Goal: Book appointment/travel/reservation

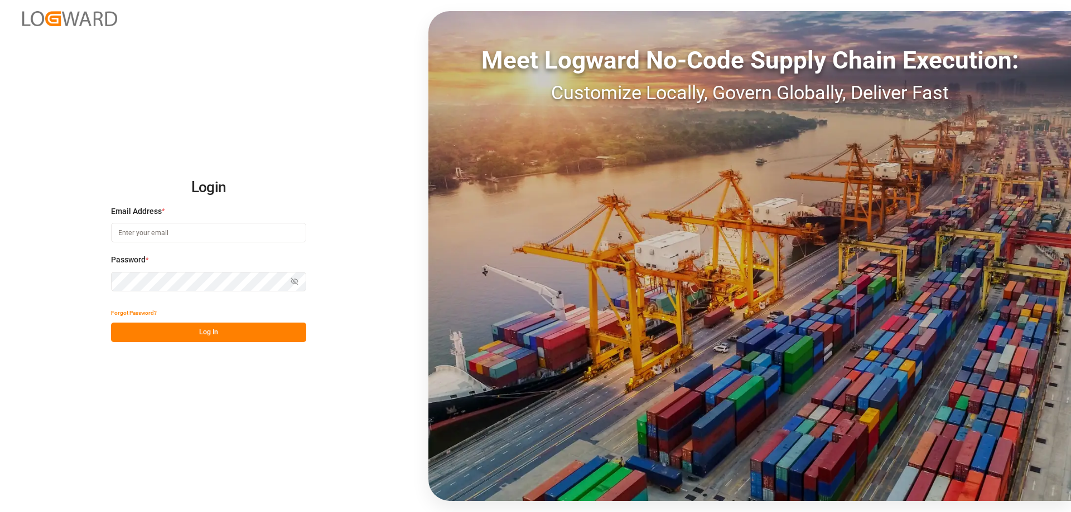
type input "[EMAIL_ADDRESS][DOMAIN_NAME]"
click at [187, 335] on button "Log In" at bounding box center [208, 333] width 195 height 20
type input "[EMAIL_ADDRESS][DOMAIN_NAME]"
click at [208, 330] on button "Log In" at bounding box center [208, 333] width 195 height 20
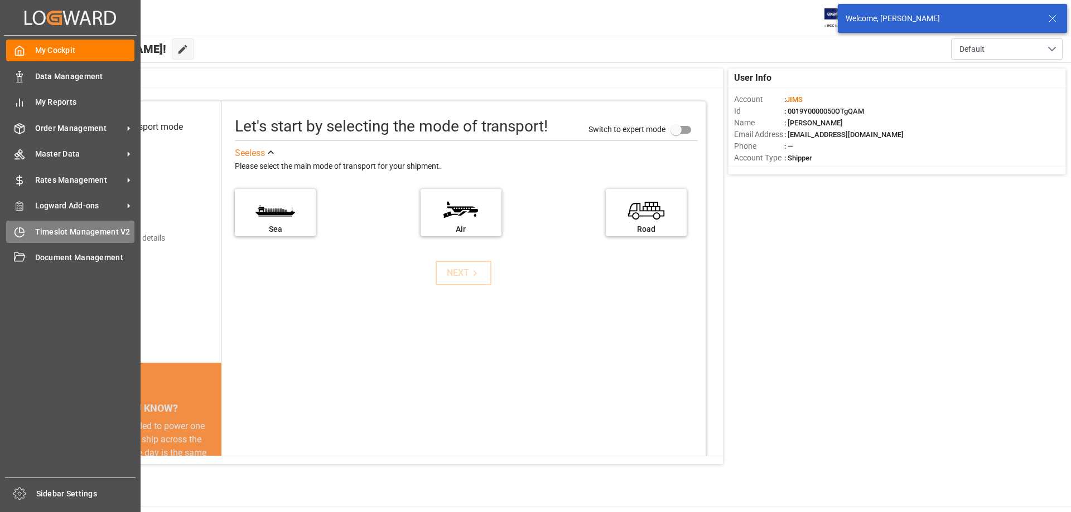
click at [20, 234] on icon at bounding box center [19, 232] width 11 height 11
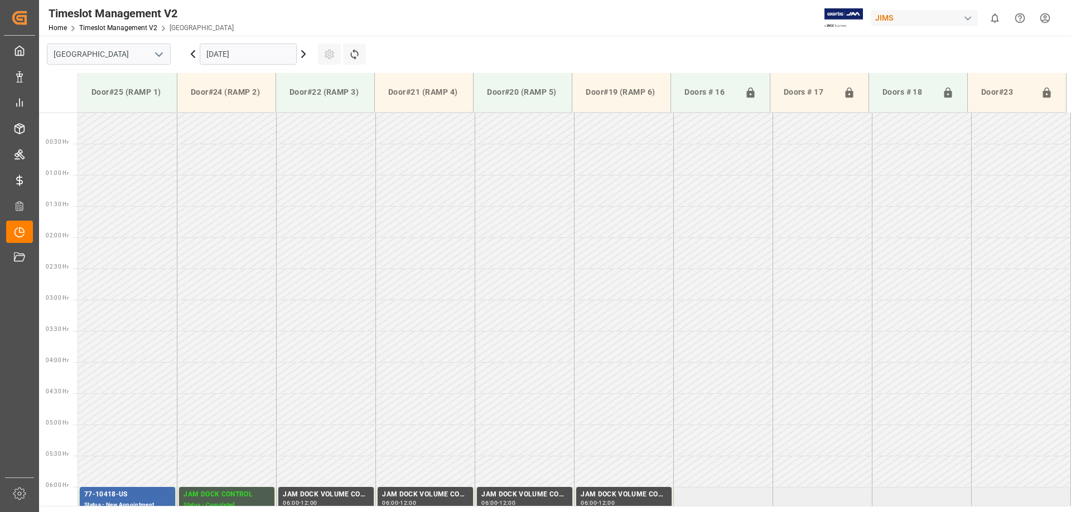
scroll to position [618, 0]
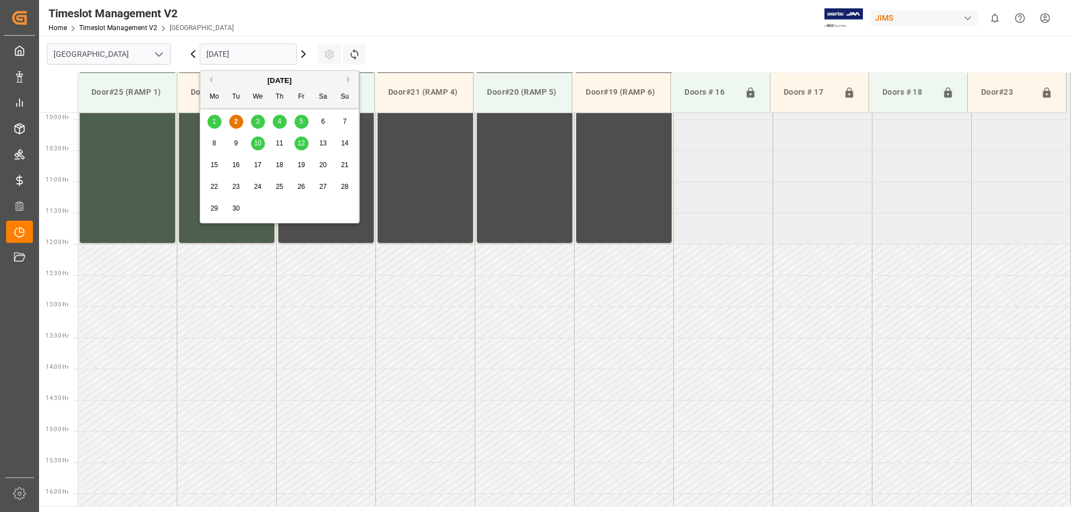
click at [219, 54] on input "[DATE]" at bounding box center [248, 53] width 97 height 21
click at [256, 122] on span "3" at bounding box center [258, 122] width 4 height 8
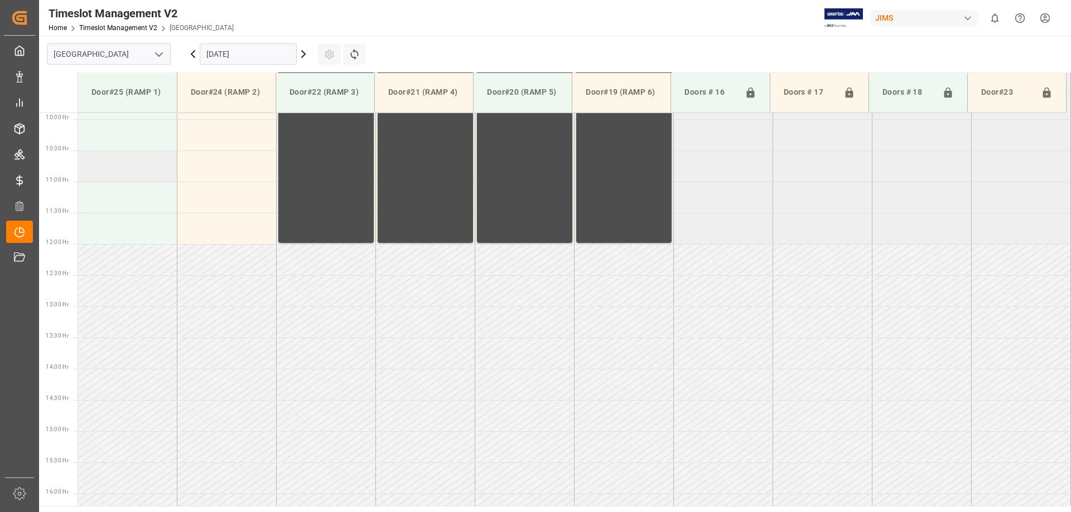
scroll to position [339, 0]
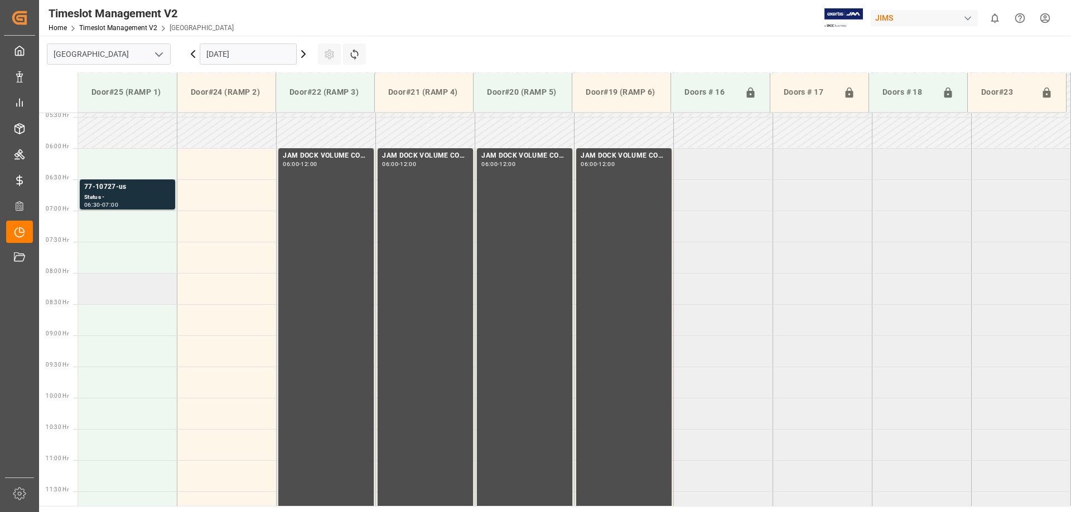
click at [104, 285] on td at bounding box center [127, 288] width 99 height 31
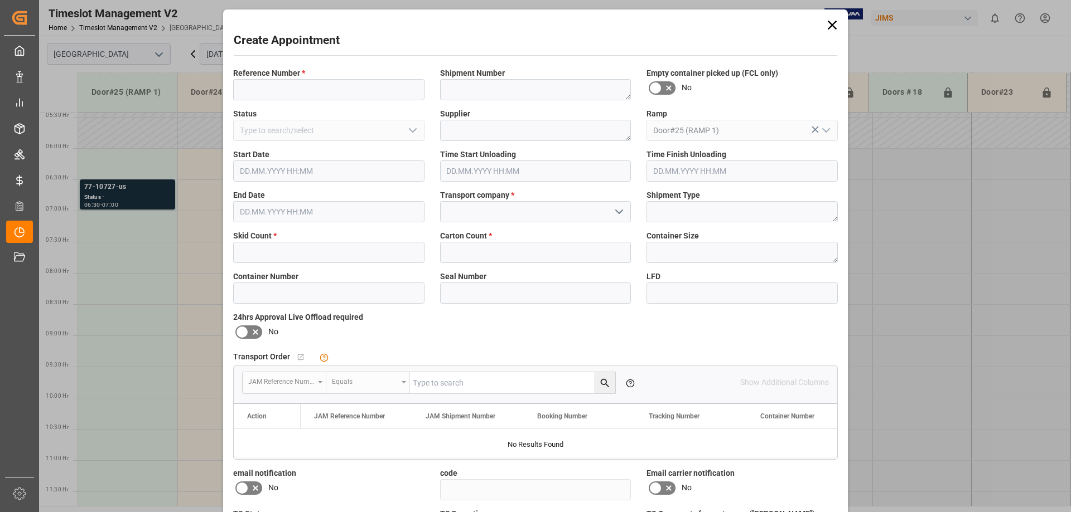
type input "[DATE] 08:00"
type input "[DATE] 08:30"
click at [293, 84] on input at bounding box center [328, 89] width 191 height 21
type input "77-10741-[GEOGRAPHIC_DATA]"
click at [466, 87] on textarea at bounding box center [535, 89] width 191 height 21
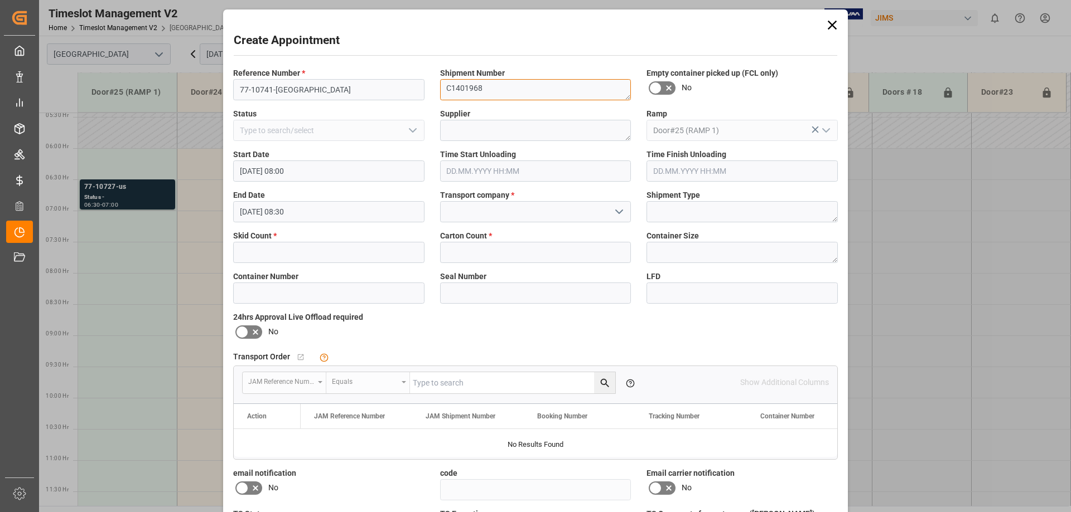
type textarea "C1401968"
click at [499, 129] on textarea at bounding box center [535, 130] width 191 height 21
type textarea "HUMAN TOUCH"
click at [274, 250] on input "text" at bounding box center [328, 252] width 191 height 21
type input "2"
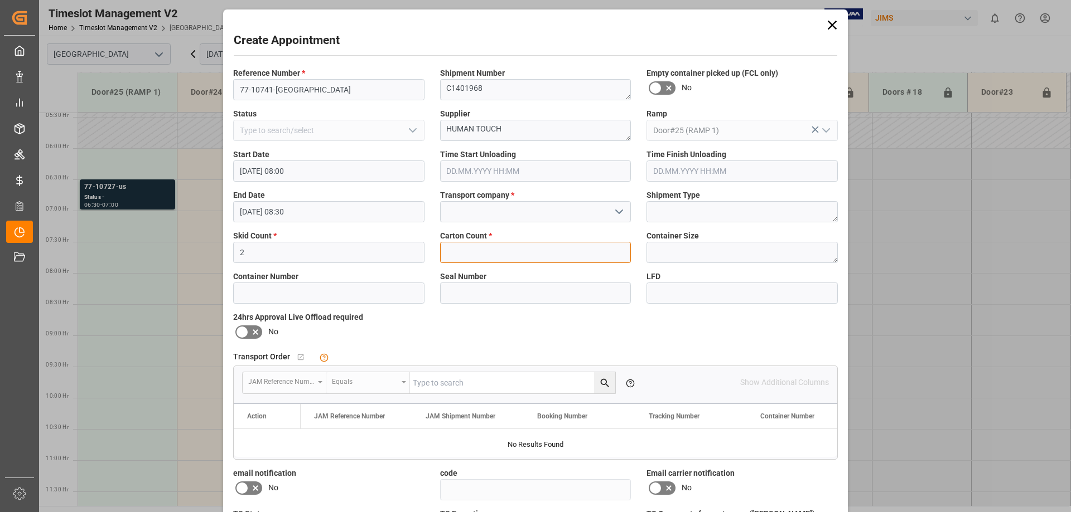
click at [490, 245] on input "text" at bounding box center [535, 252] width 191 height 21
type input "23"
click at [475, 220] on input at bounding box center [535, 211] width 191 height 21
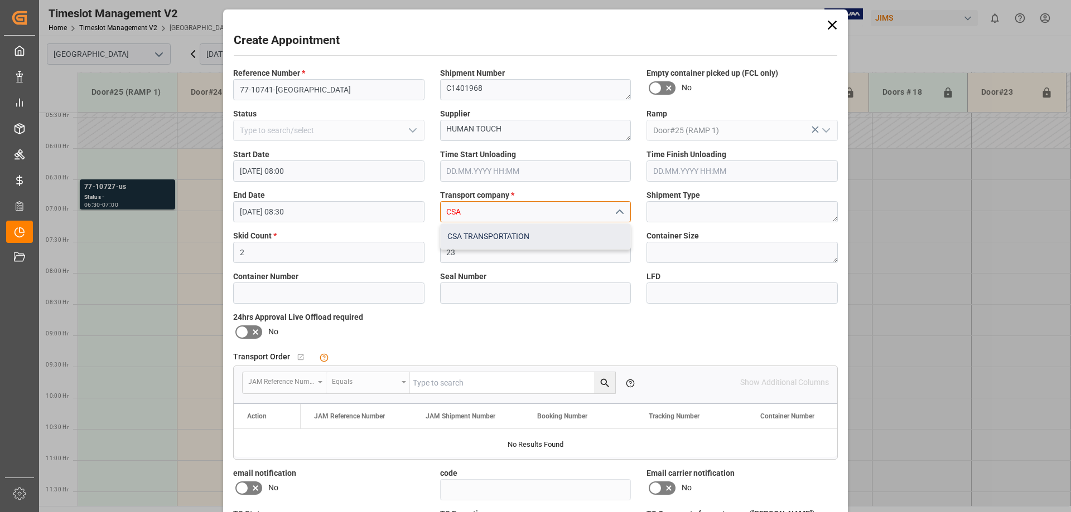
click at [497, 243] on div "CSA TRANSPORTATION" at bounding box center [536, 236] width 190 height 25
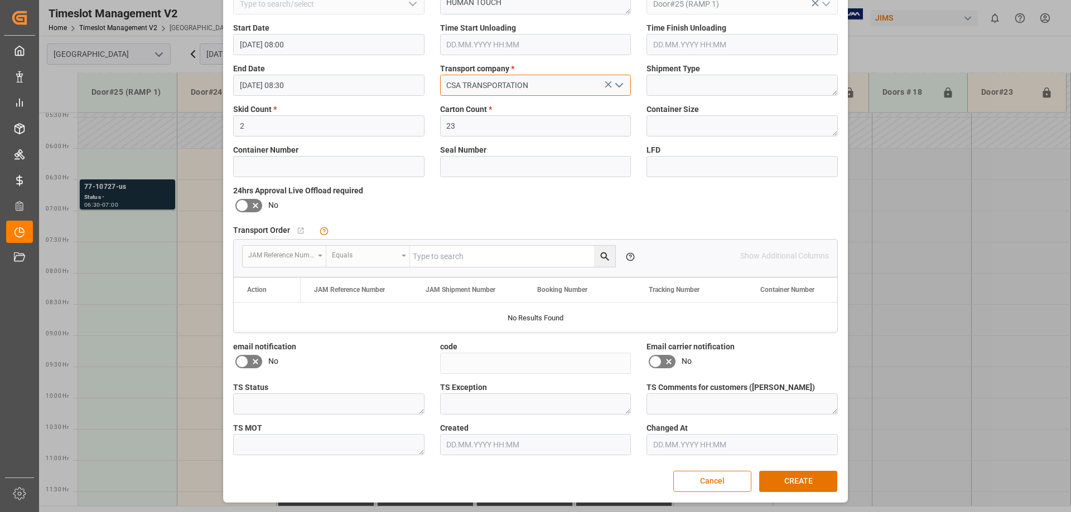
type input "CSA TRANSPORTATION"
click at [243, 367] on icon at bounding box center [241, 361] width 13 height 13
click at [0, 0] on input "checkbox" at bounding box center [0, 0] width 0 height 0
click at [658, 365] on icon at bounding box center [655, 361] width 13 height 13
click at [0, 0] on input "checkbox" at bounding box center [0, 0] width 0 height 0
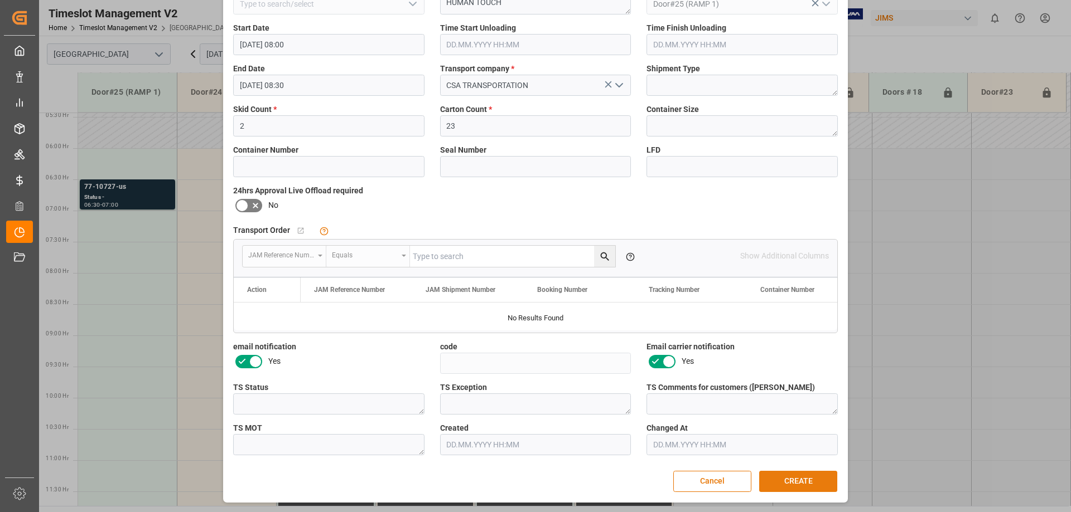
drag, startPoint x: 784, startPoint y: 479, endPoint x: 772, endPoint y: 474, distance: 12.7
click at [785, 479] on button "CREATE" at bounding box center [798, 481] width 78 height 21
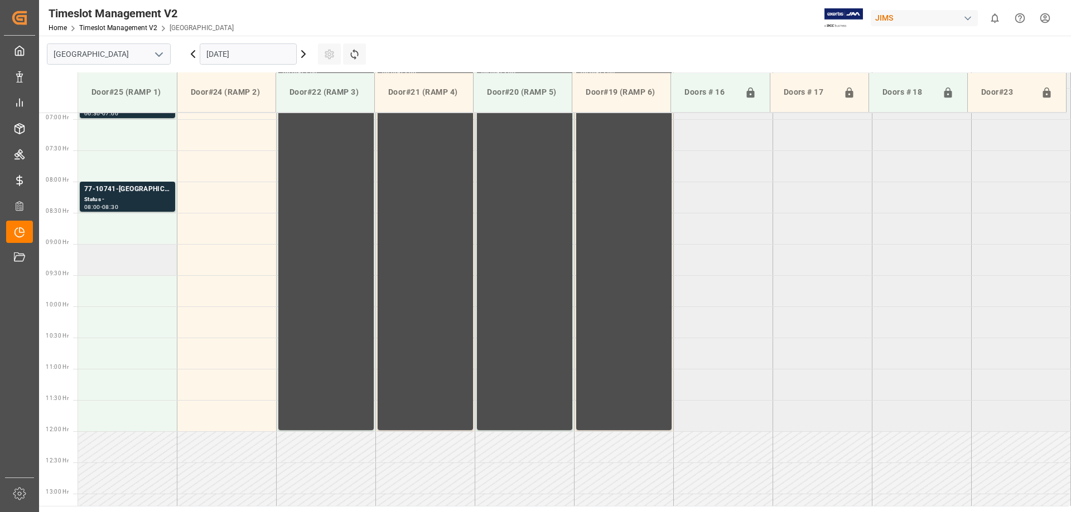
scroll to position [375, 0]
